Goal: Navigation & Orientation: Understand site structure

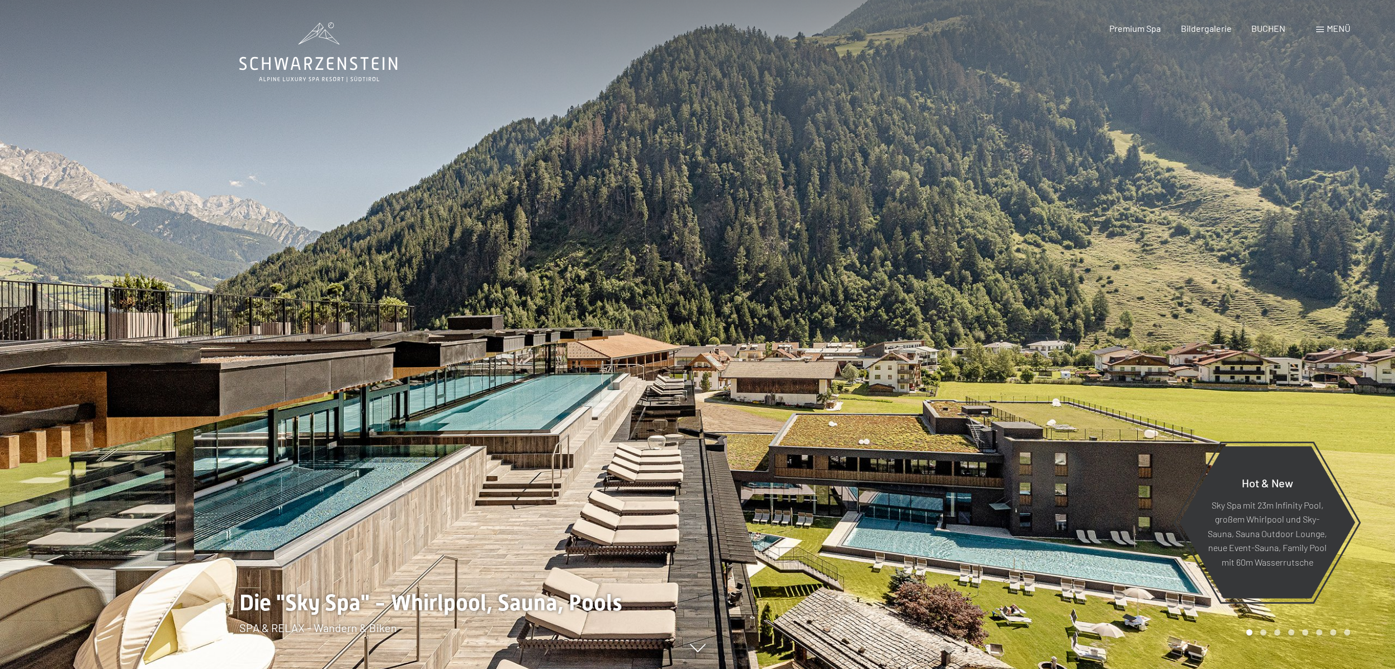
click at [1327, 27] on span "Menü" at bounding box center [1338, 28] width 23 height 11
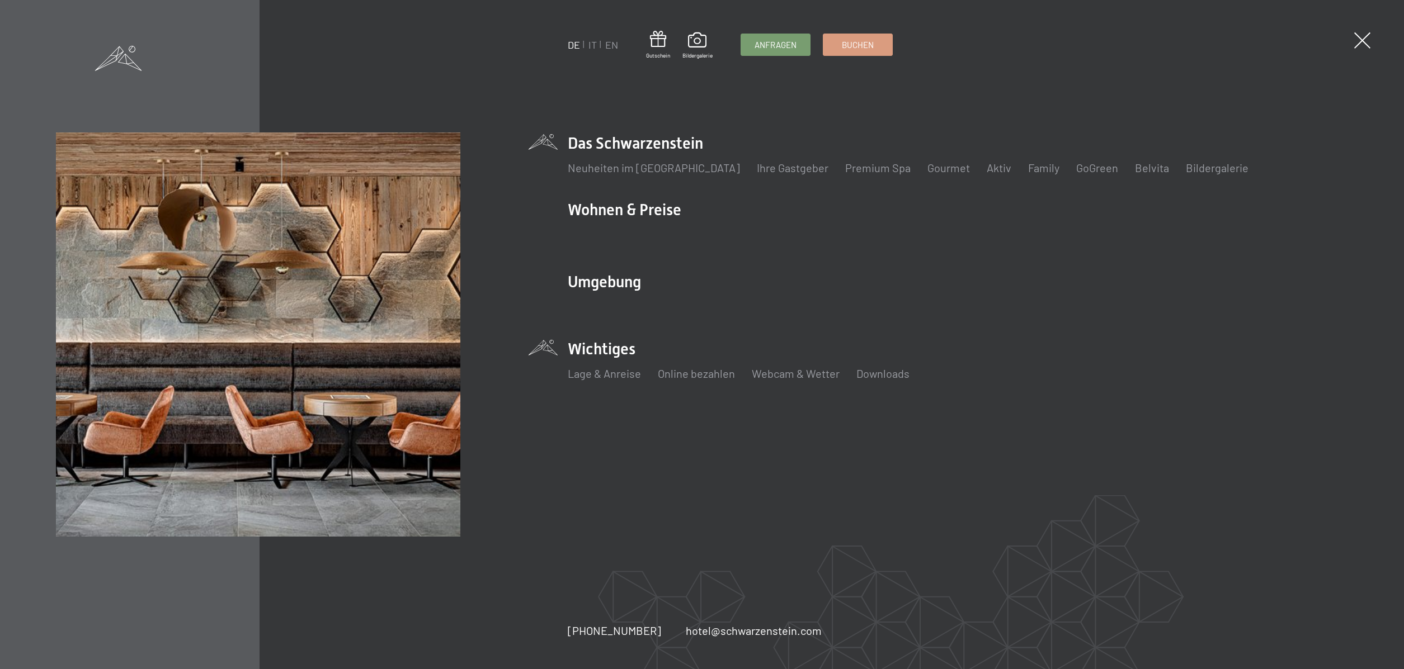
click at [618, 351] on li "Wichtiges Lage & Anreise Online bezahlen Webcam & Wetter Downloads" at bounding box center [958, 365] width 780 height 55
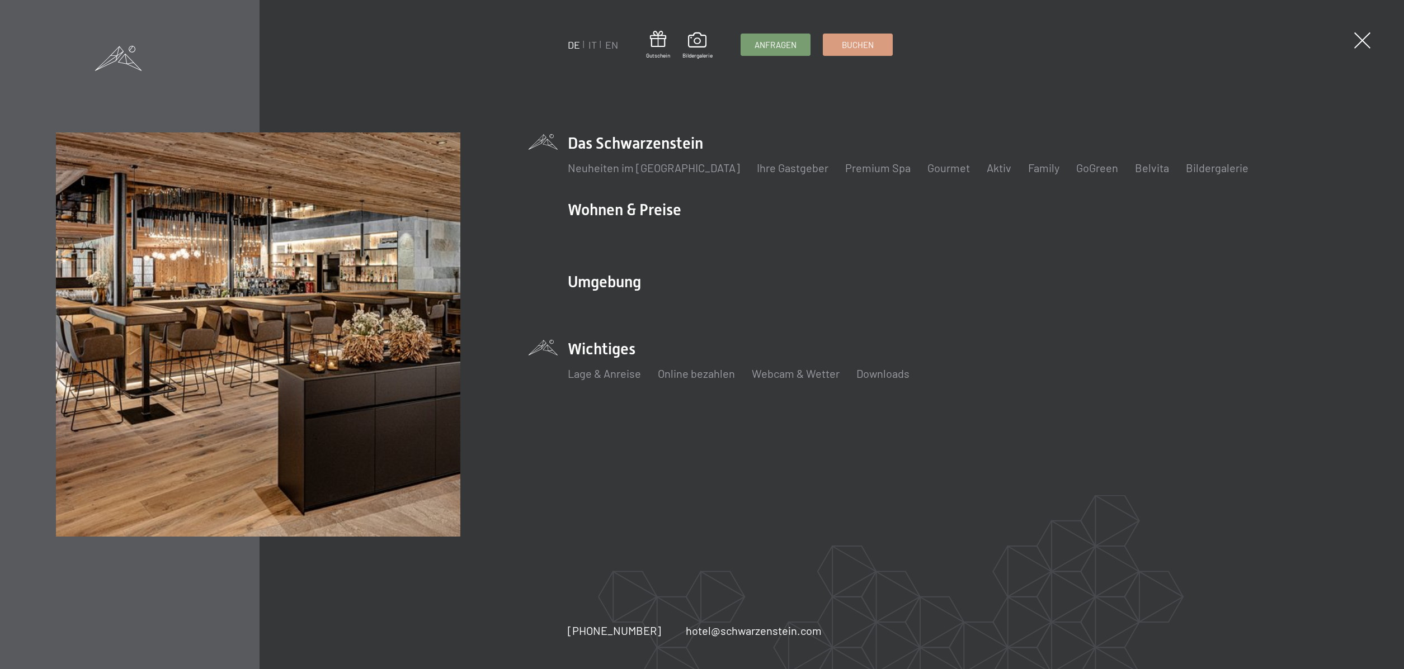
click at [631, 145] on li "Das Schwarzenstein Neuheiten im Schwarzenstein Ihre Gastgeber Premium Spa Gourm…" at bounding box center [958, 160] width 780 height 55
click at [1358, 38] on span at bounding box center [1361, 40] width 23 height 23
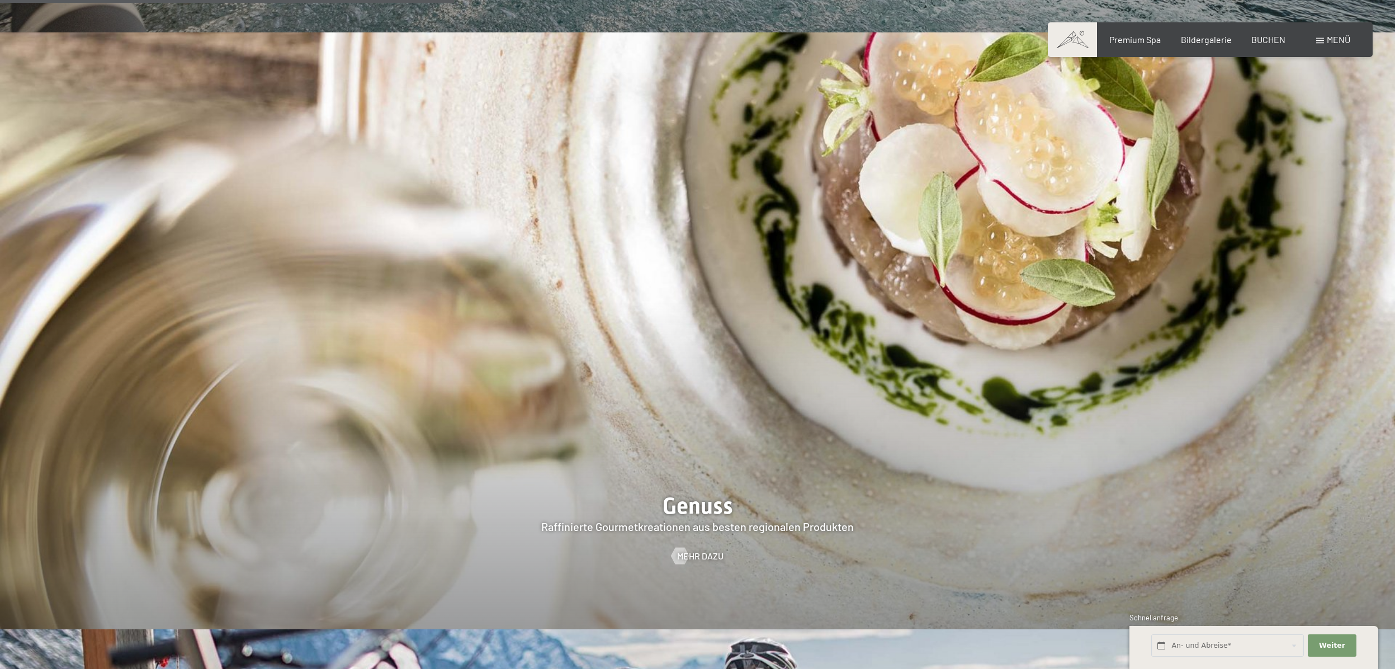
scroll to position [2405, 0]
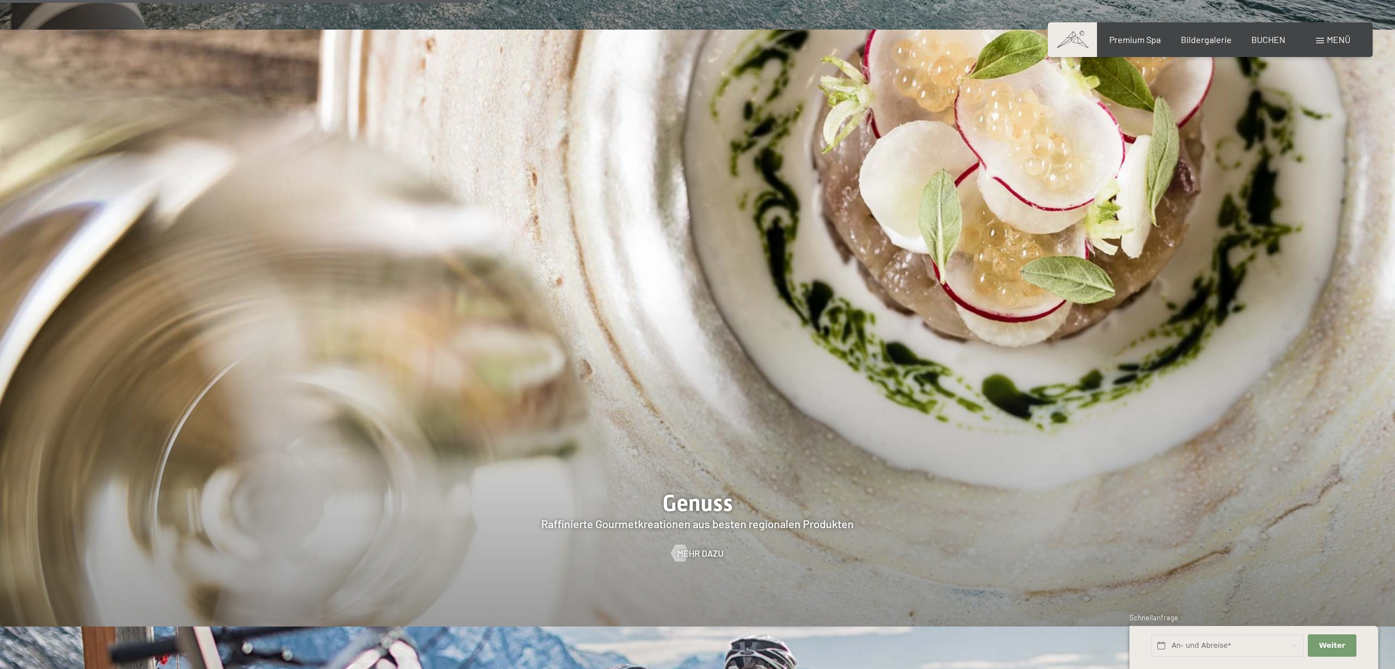
click at [699, 469] on div at bounding box center [697, 328] width 1395 height 597
click at [704, 547] on span "Mehr dazu" at bounding box center [711, 553] width 46 height 12
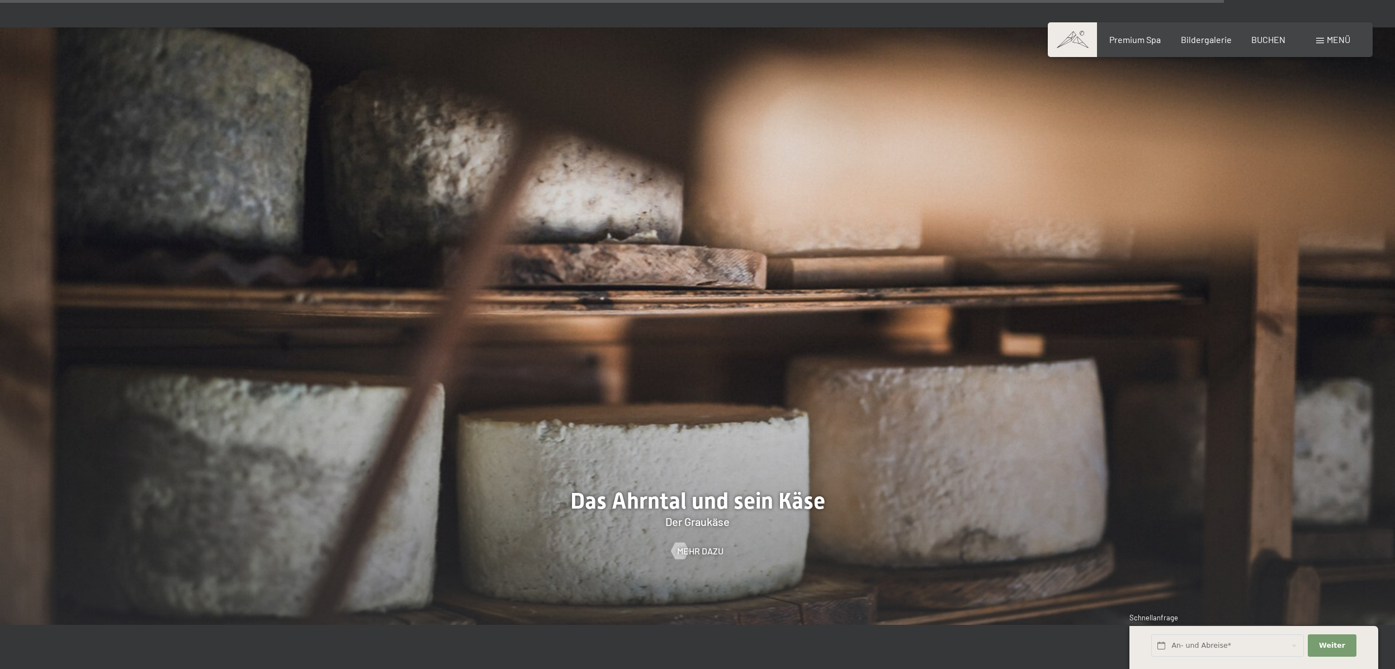
scroll to position [4529, 0]
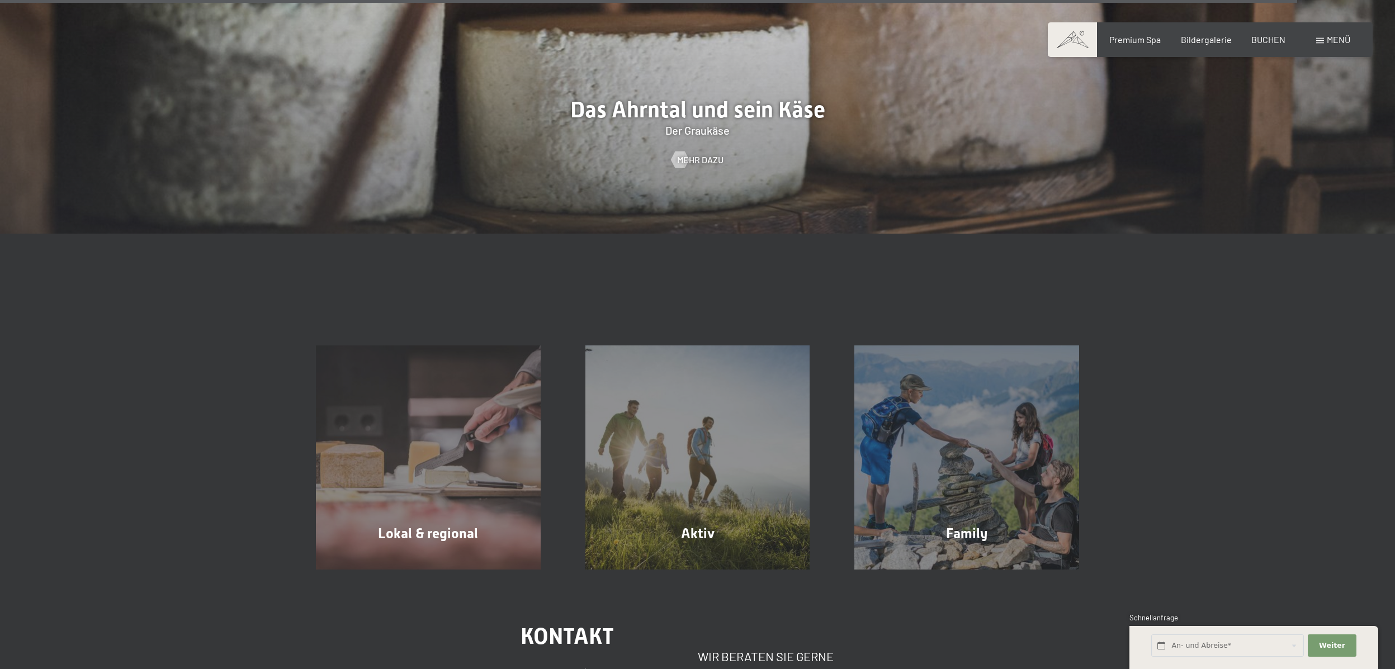
click at [1334, 37] on span "Menü" at bounding box center [1338, 39] width 23 height 11
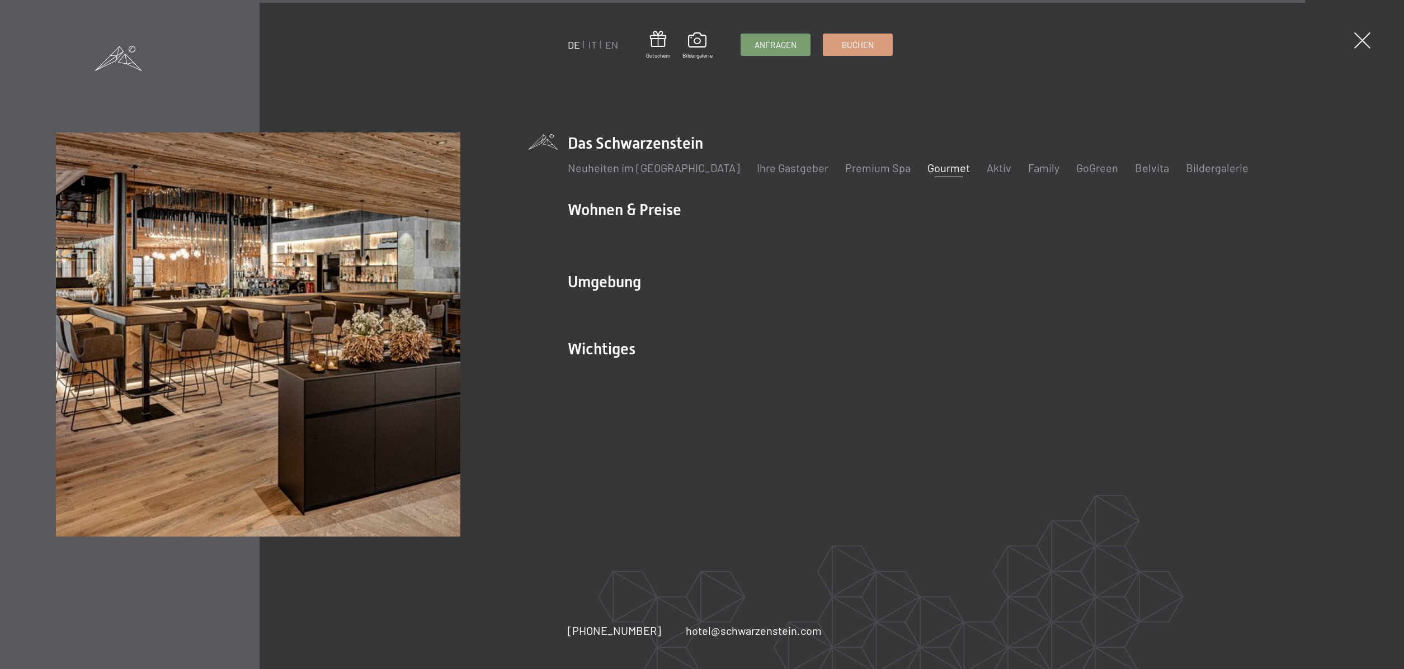
scroll to position [4539, 0]
click at [986, 168] on link "Aktiv" at bounding box center [998, 167] width 25 height 13
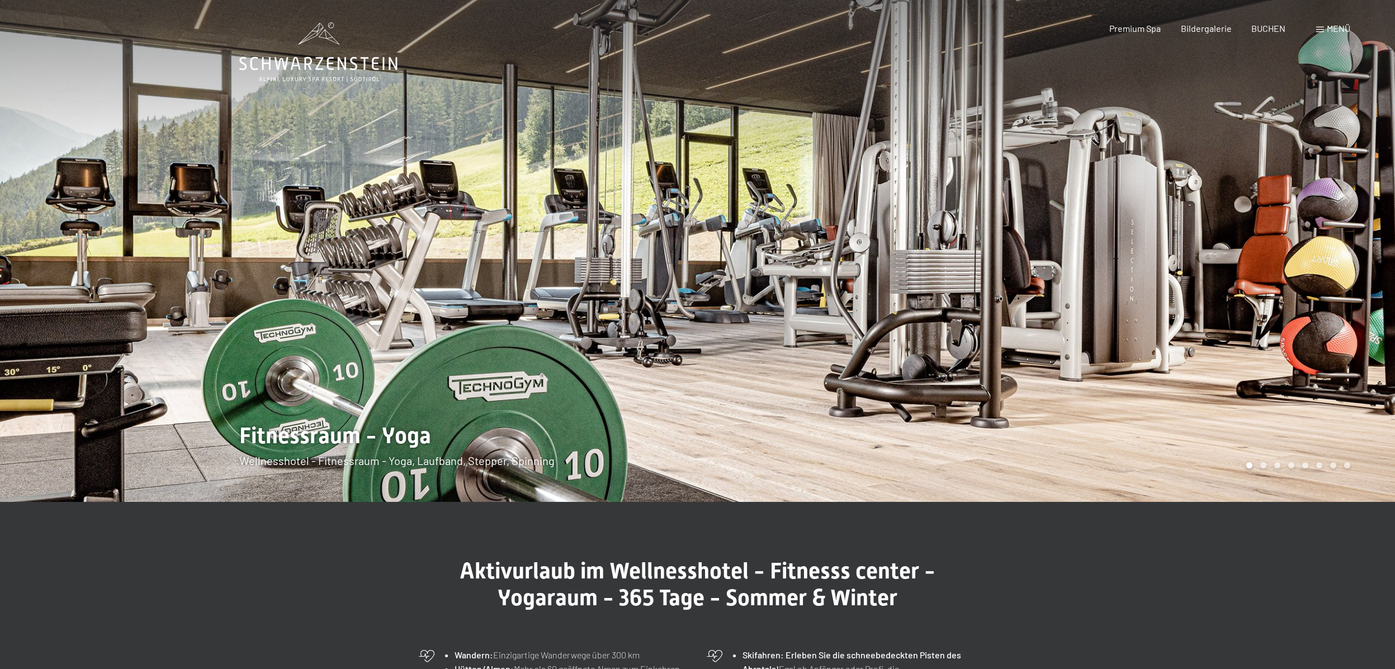
click at [1339, 27] on span "Menü" at bounding box center [1338, 28] width 23 height 11
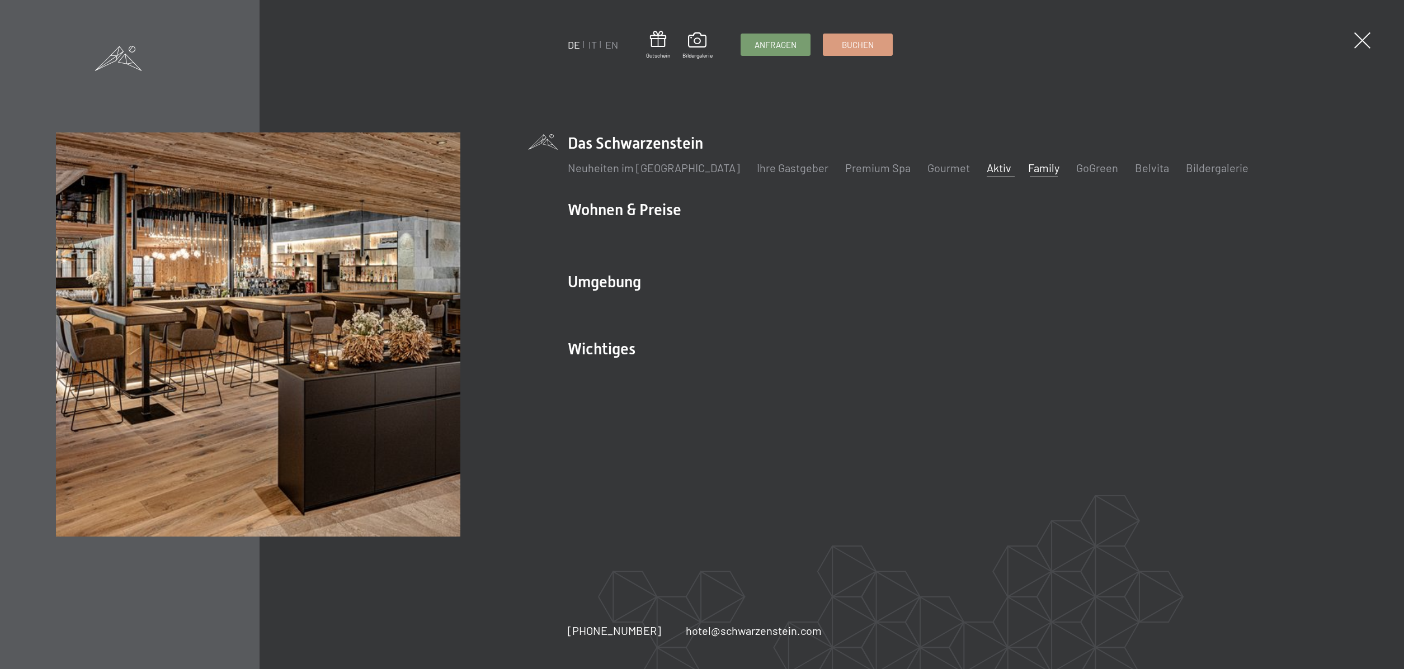
click at [1028, 168] on link "Family" at bounding box center [1043, 167] width 31 height 13
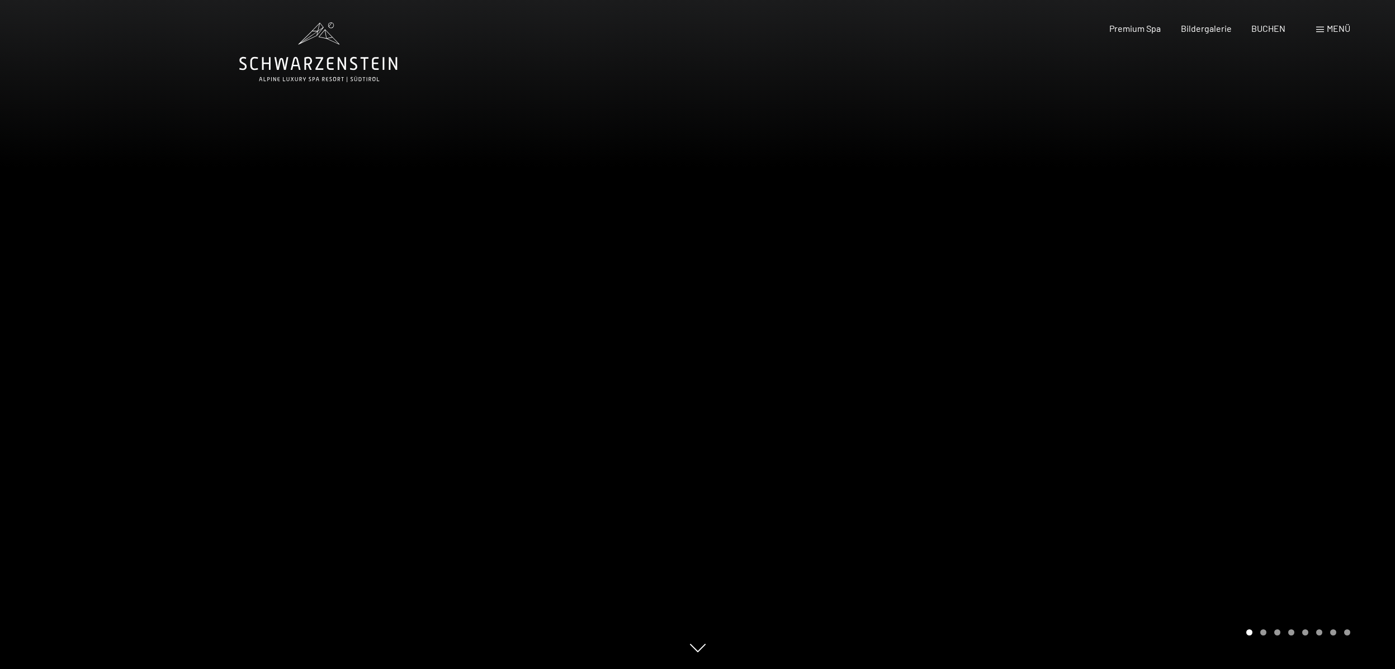
click at [1333, 25] on span "Menü" at bounding box center [1338, 28] width 23 height 11
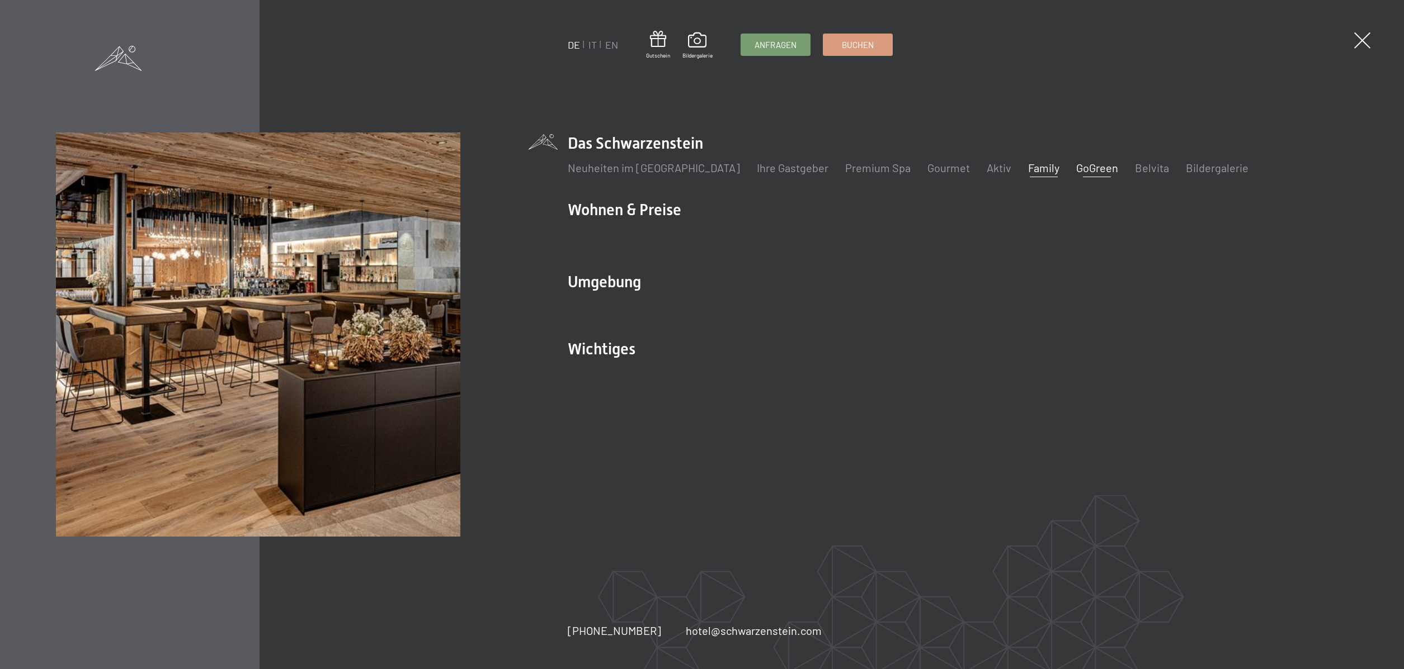
click at [1076, 167] on link "GoGreen" at bounding box center [1097, 167] width 42 height 13
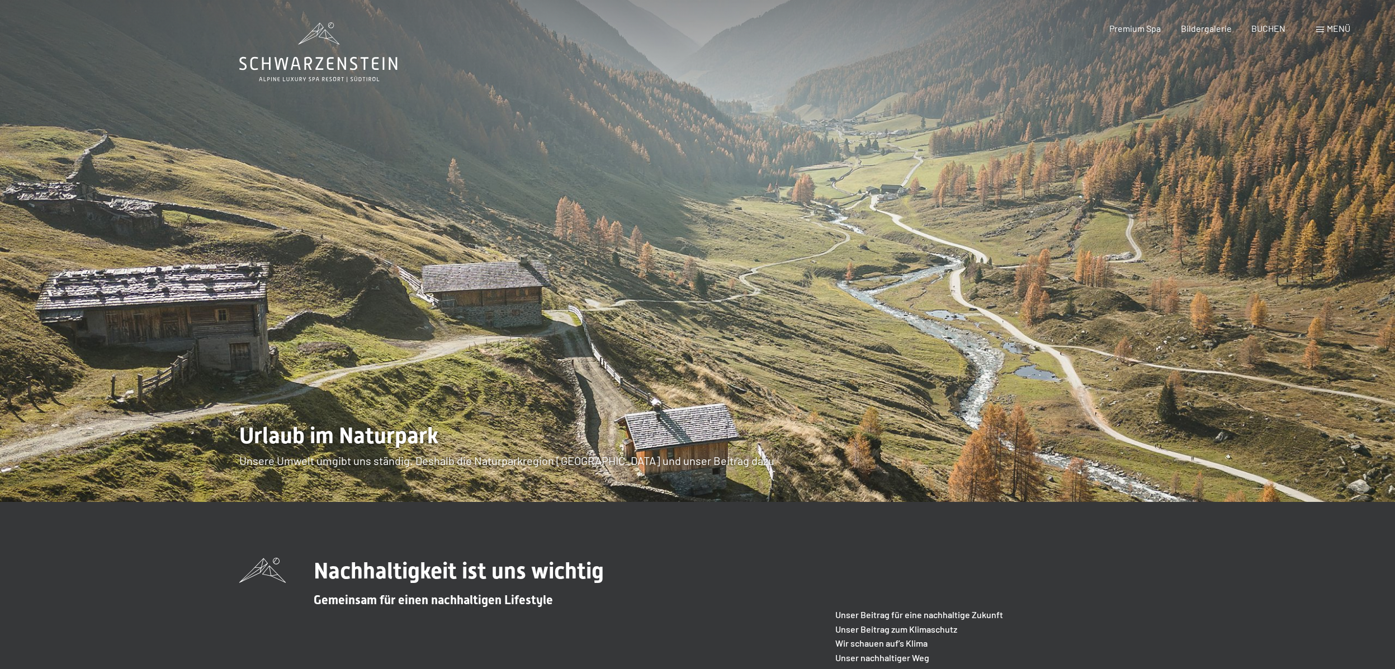
click at [1339, 26] on span "Menü" at bounding box center [1338, 28] width 23 height 11
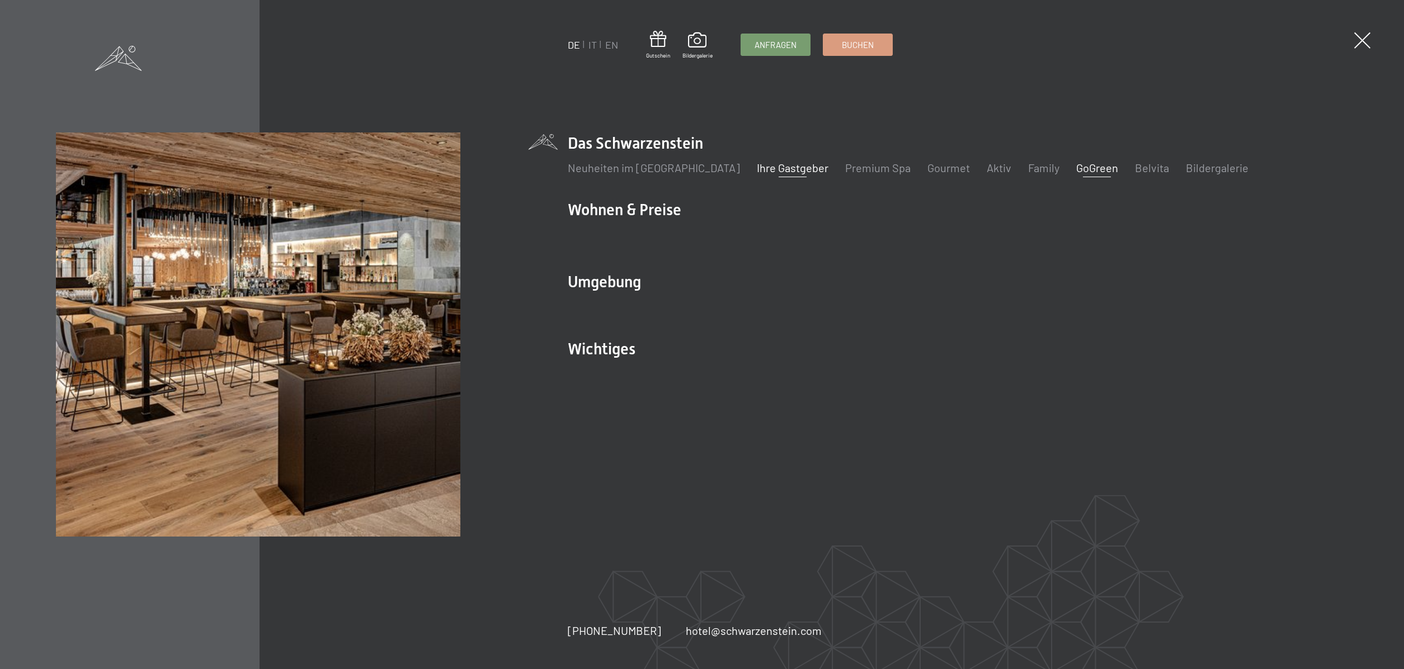
click at [757, 167] on link "Ihre Gastgeber" at bounding box center [793, 167] width 72 height 13
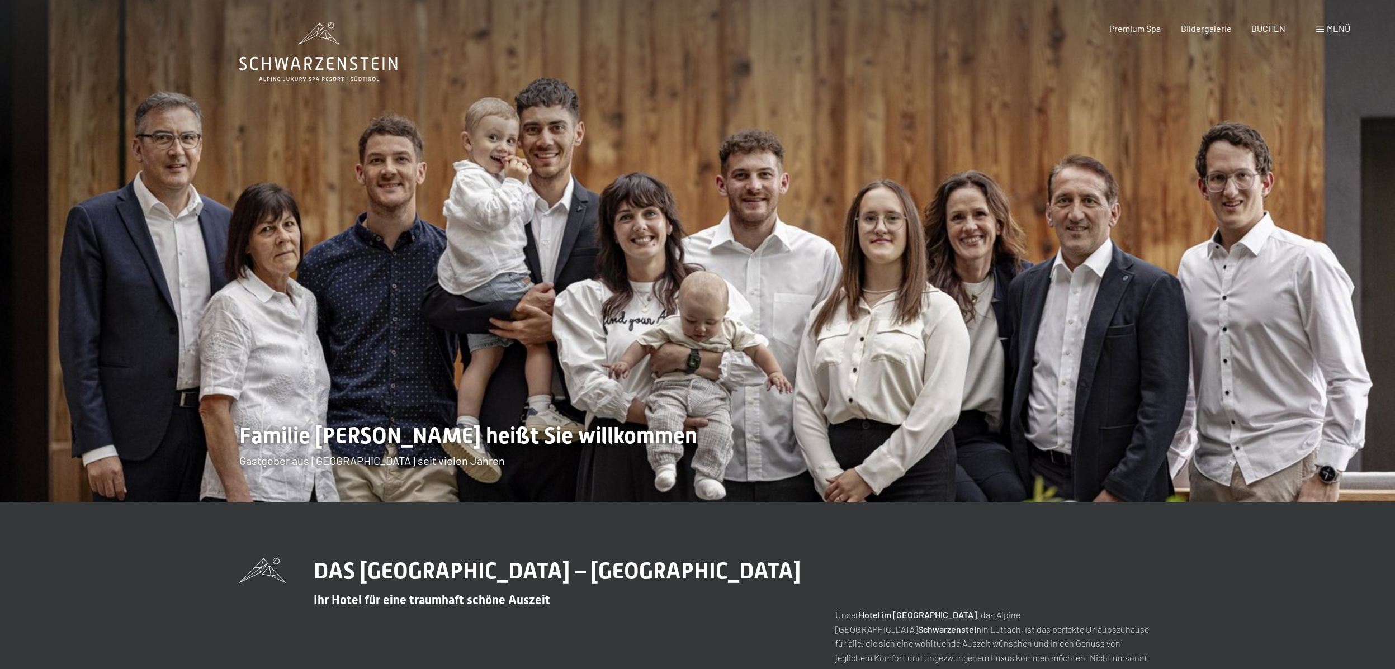
click at [349, 67] on icon at bounding box center [318, 52] width 158 height 60
